Goal: Task Accomplishment & Management: Complete application form

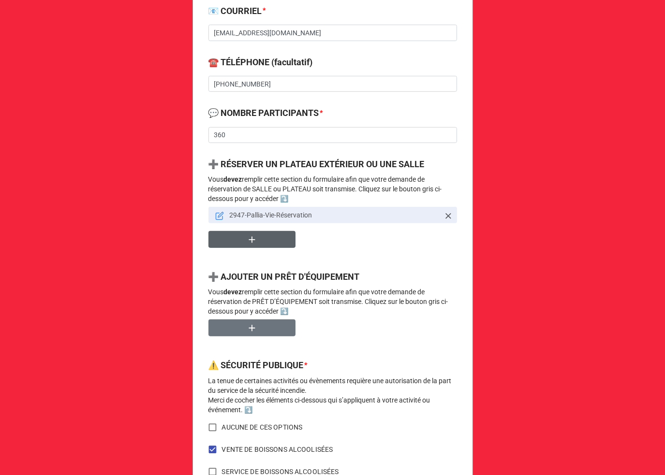
scroll to position [515, 0]
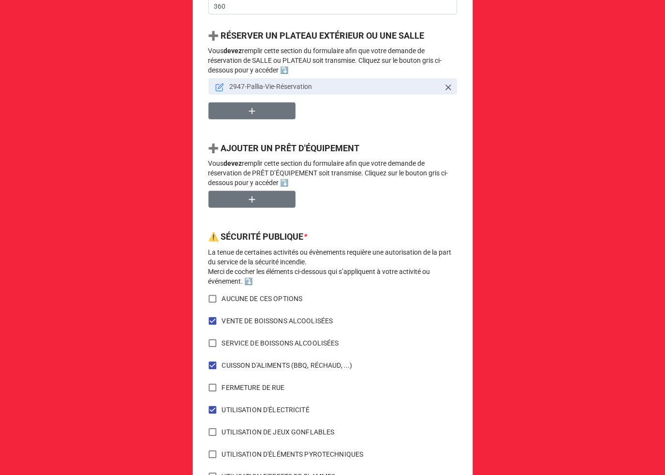
click at [218, 88] on icon at bounding box center [219, 87] width 9 height 9
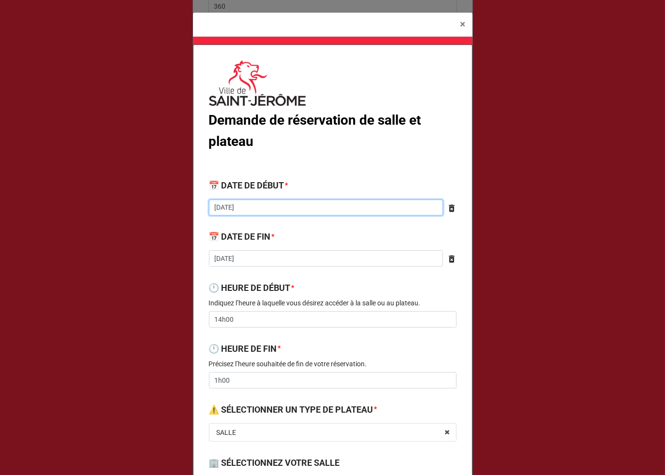
click at [245, 203] on input "[DATE]" at bounding box center [326, 208] width 234 height 16
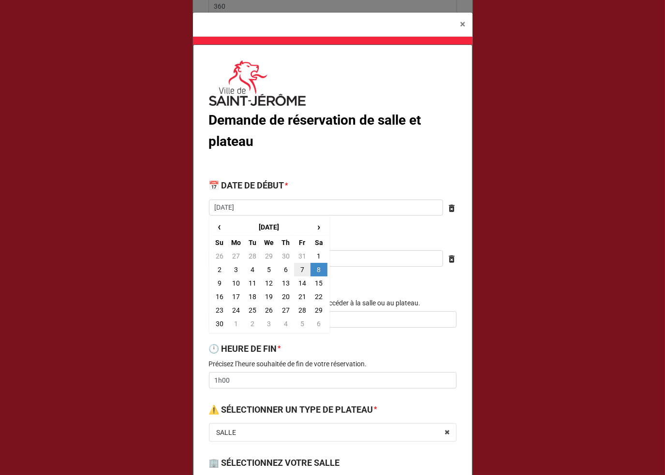
click at [302, 268] on td "7" at bounding box center [302, 270] width 16 height 14
type textarea "x"
type input "[DATE]"
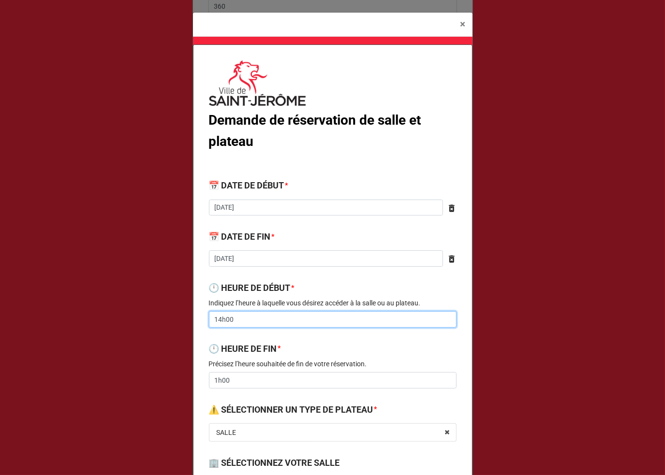
click at [229, 313] on input "14h00" at bounding box center [332, 319] width 247 height 16
click at [215, 322] on input "14h00" at bounding box center [332, 319] width 247 height 16
type textarea "x"
type input "16h00"
click at [247, 338] on div "Demande de réservation de salle et plateau 📅 DATE DE DÉBUT * [DATE] ‹ [DATE] › …" at bounding box center [332, 477] width 279 height 867
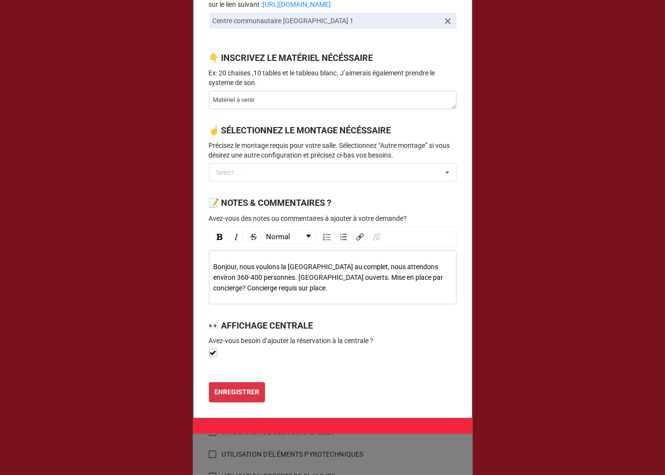
scroll to position [511, 0]
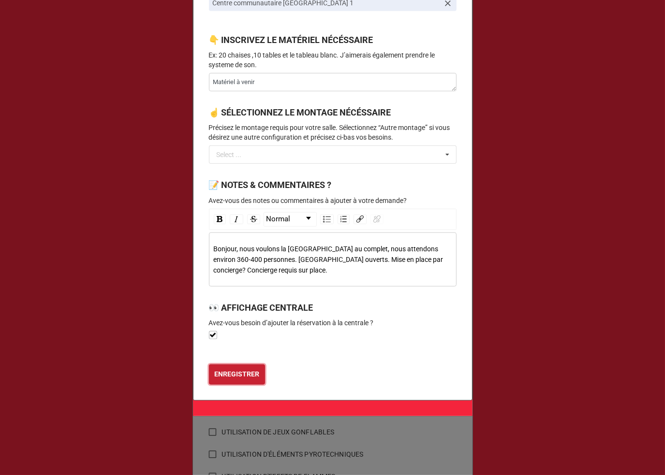
click at [221, 366] on button "ENREGISTRER" at bounding box center [237, 374] width 56 height 20
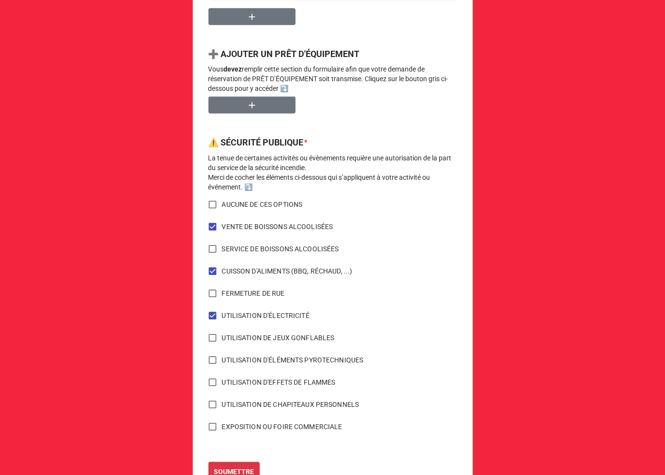
scroll to position [648, 0]
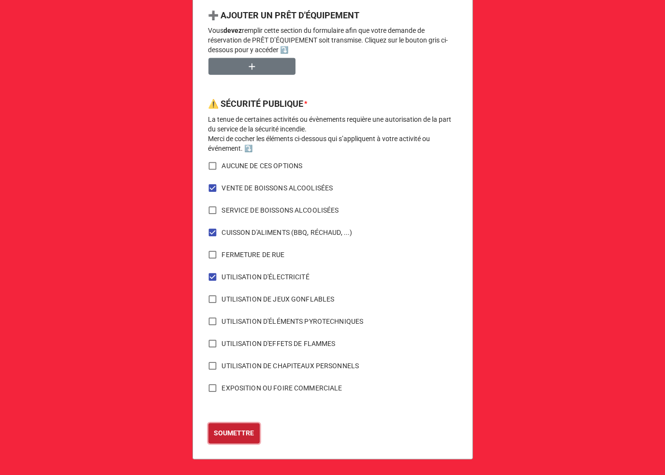
click at [243, 435] on b "SOUMETTRE" at bounding box center [234, 433] width 40 height 10
